Goal: Transaction & Acquisition: Subscribe to service/newsletter

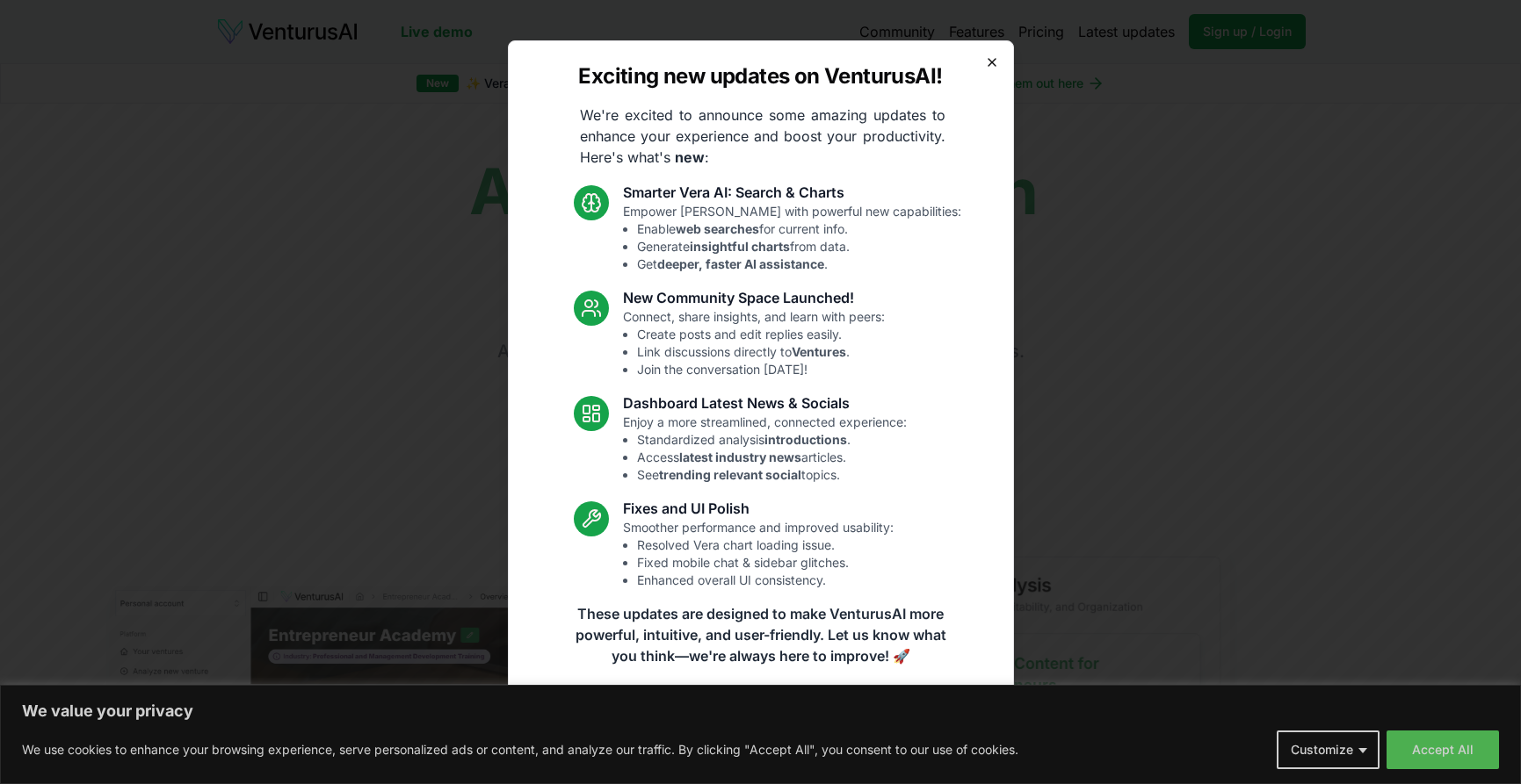
click at [992, 56] on icon "button" at bounding box center [993, 62] width 14 height 14
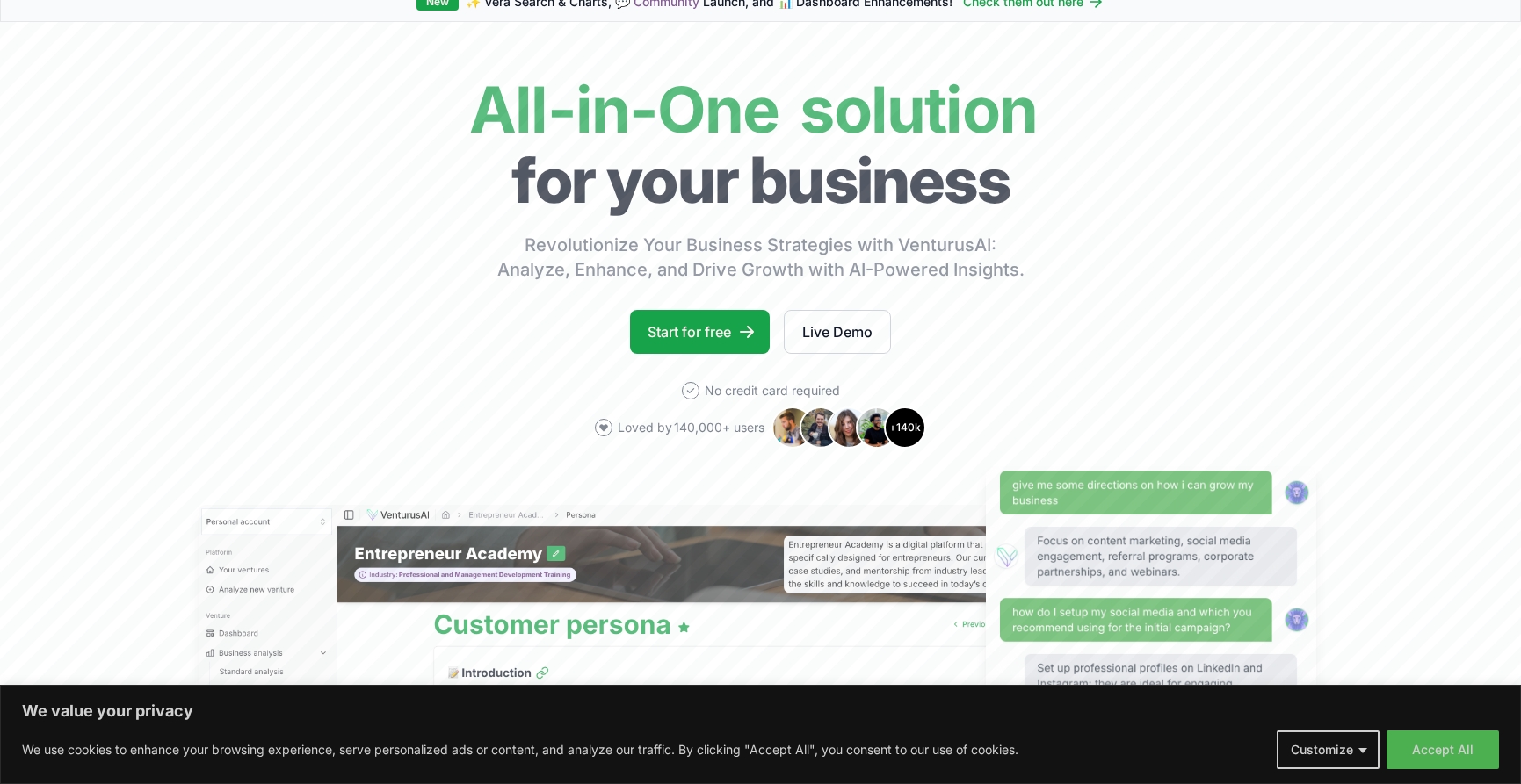
scroll to position [263, 0]
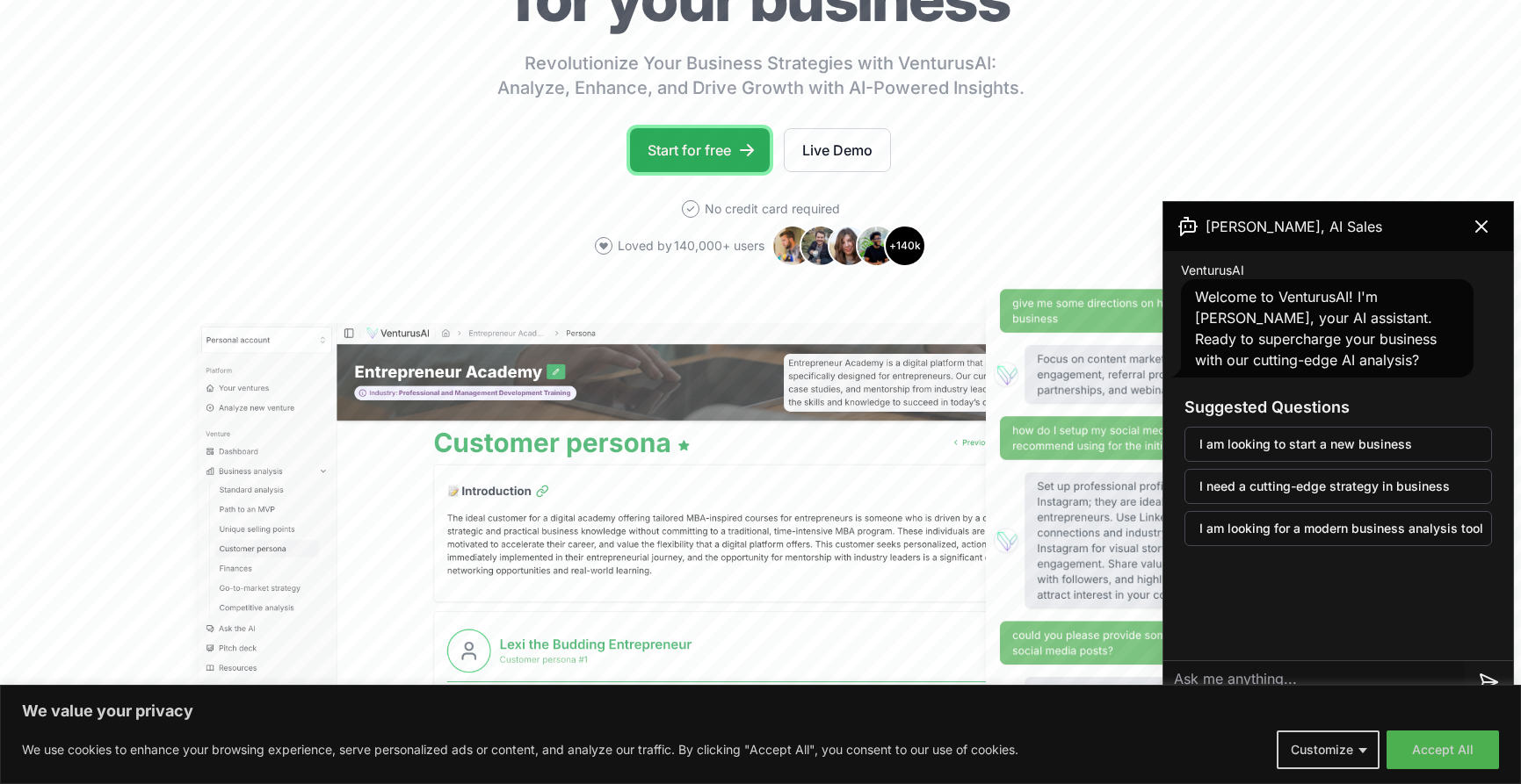
click at [673, 152] on link "Start for free" at bounding box center [700, 150] width 140 height 44
